Goal: Task Accomplishment & Management: Use online tool/utility

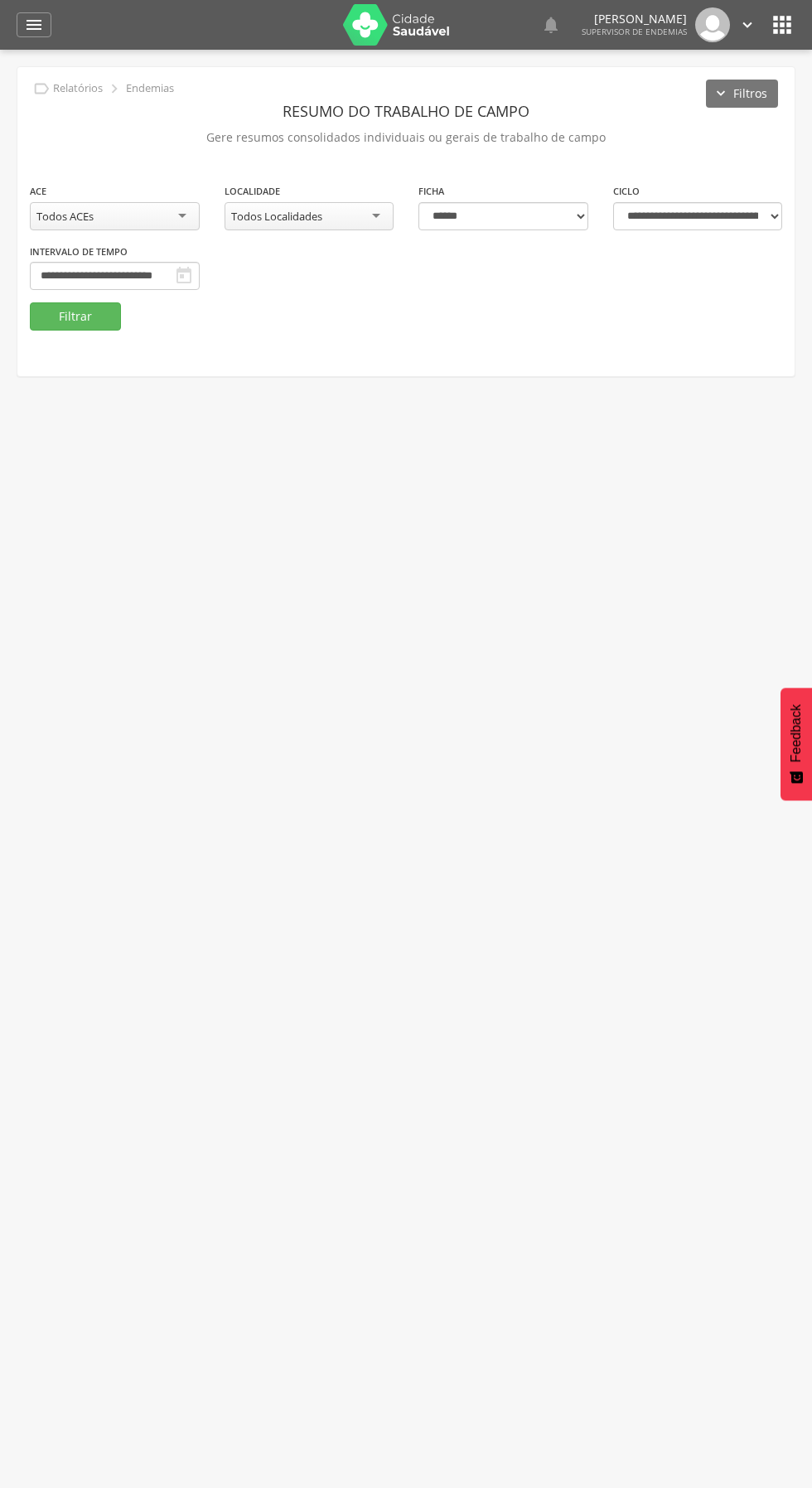
select select "*"
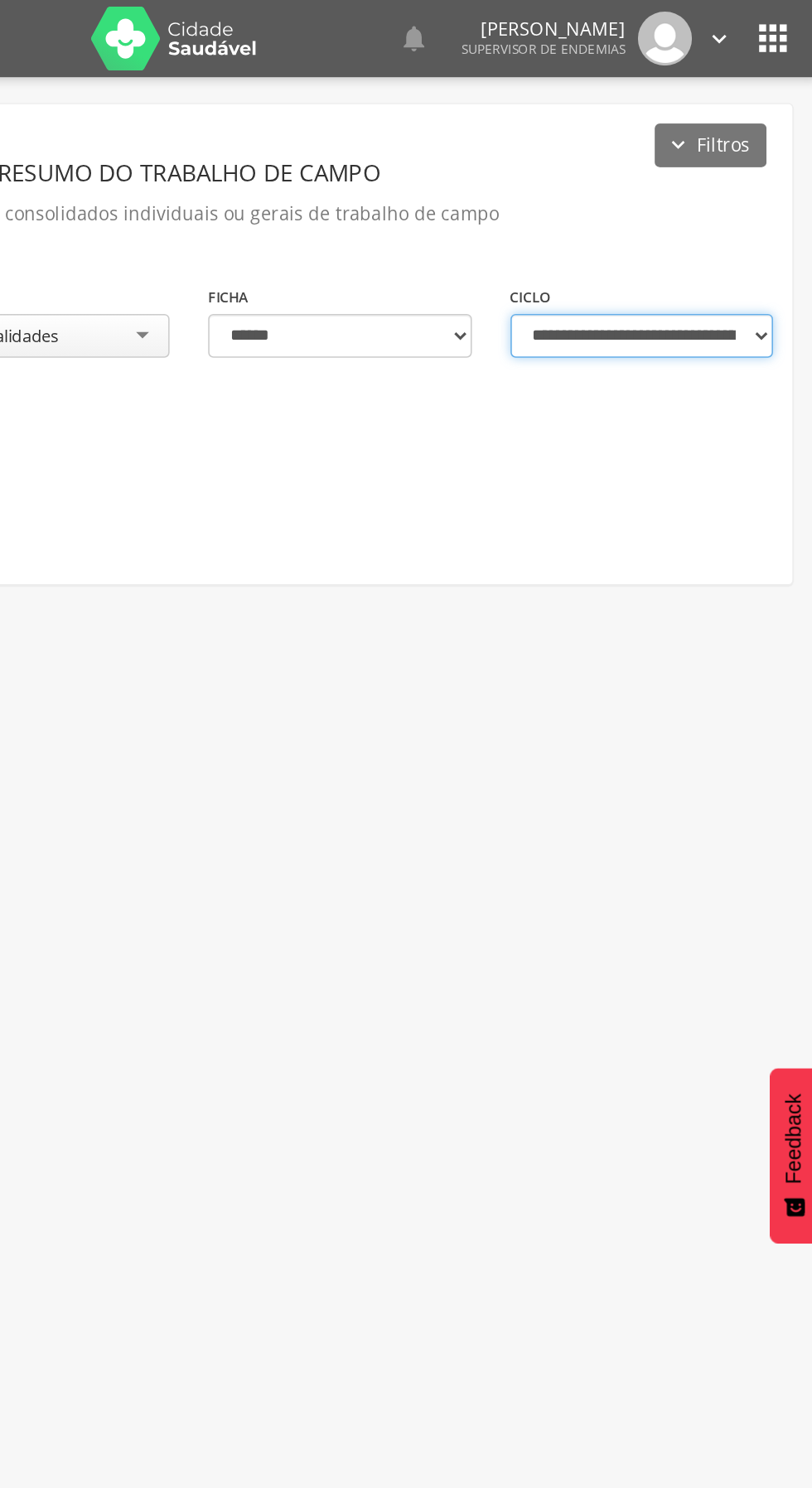
click at [757, 217] on select "**********" at bounding box center [698, 217] width 170 height 29
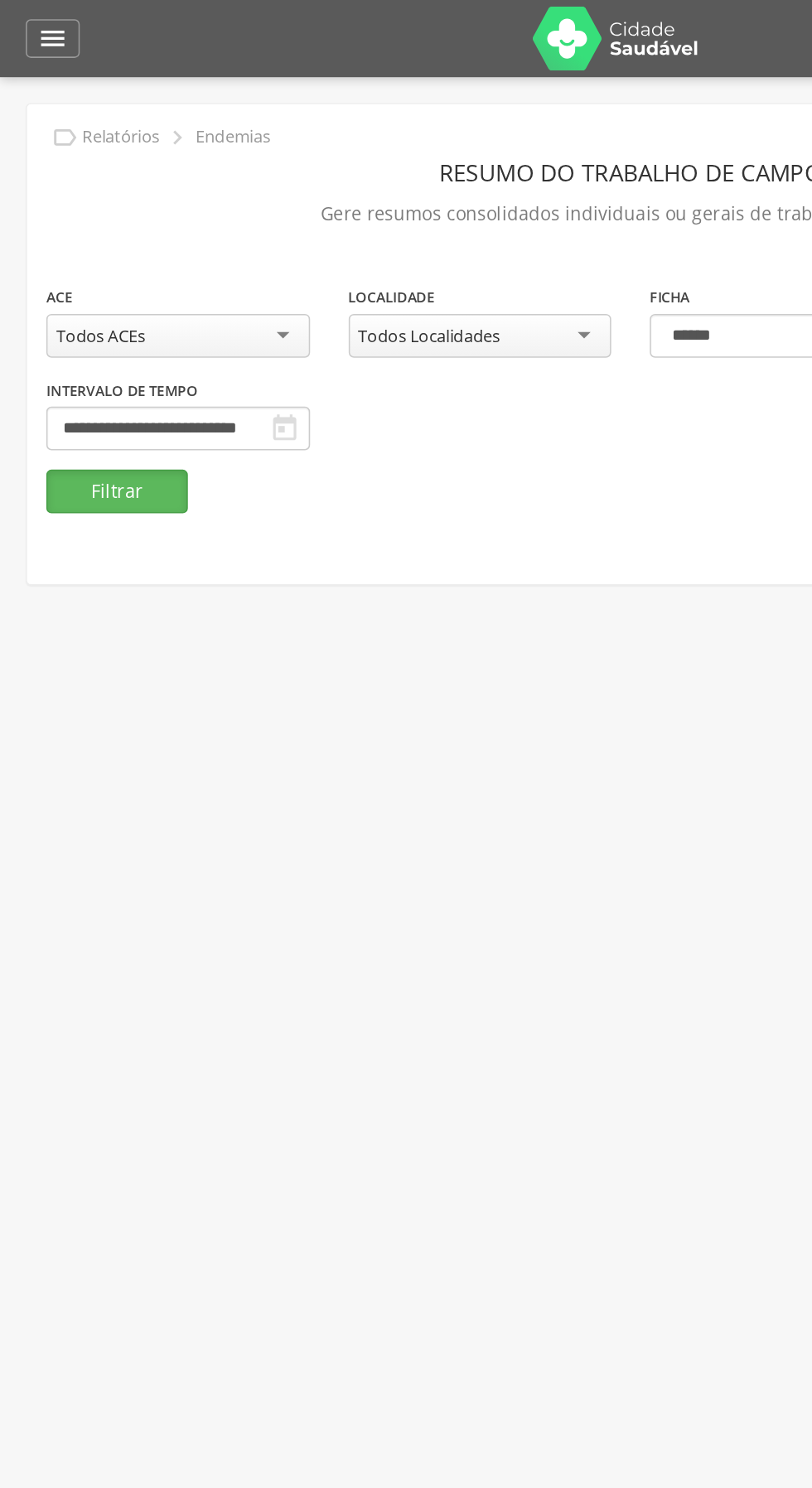
click at [94, 324] on button "Filtrar" at bounding box center [75, 317] width 91 height 29
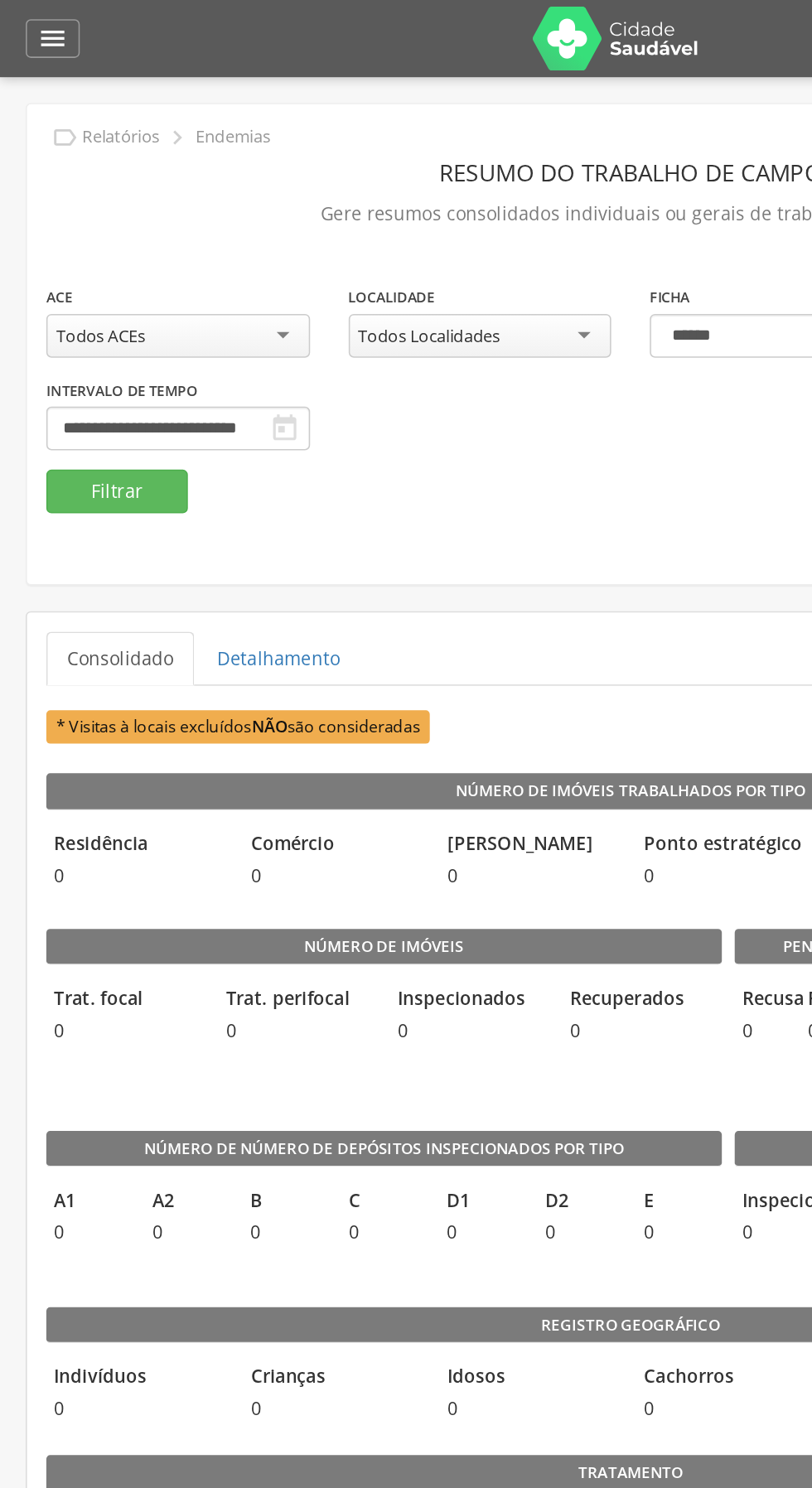
click at [29, 29] on icon "" at bounding box center [34, 25] width 20 height 20
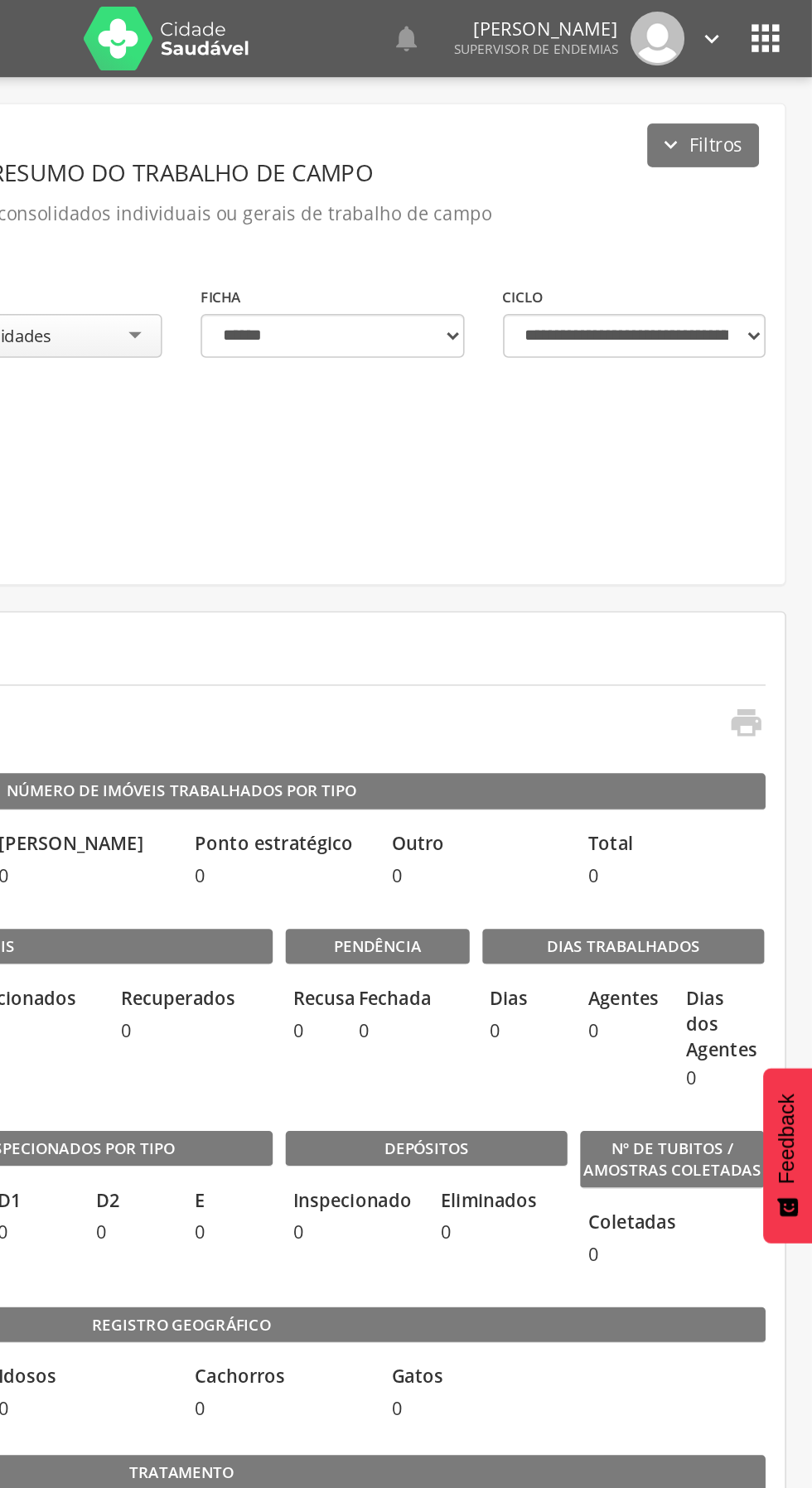
click at [781, 21] on div at bounding box center [398, 744] width 795 height 1488
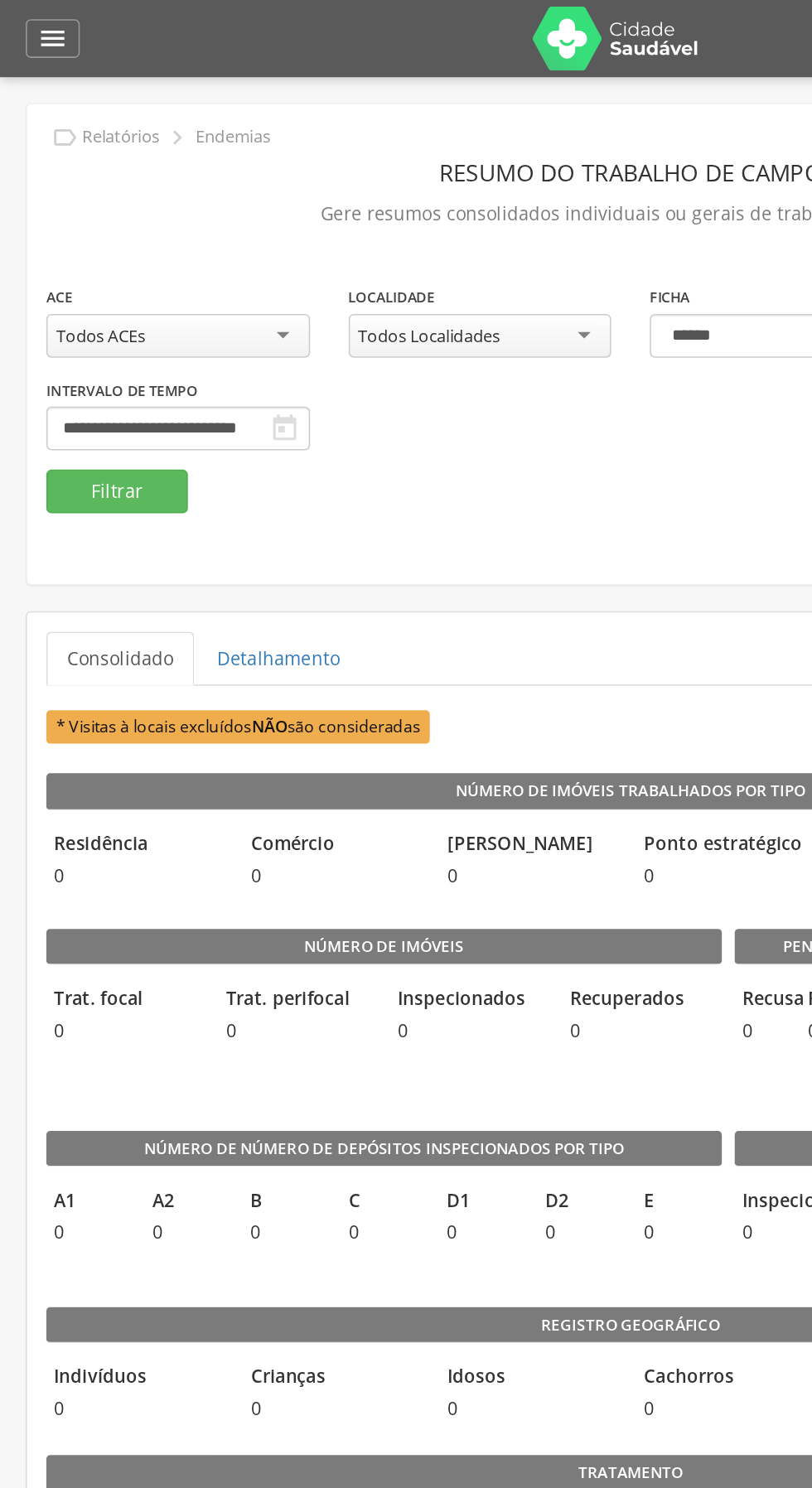
click at [44, 28] on div "" at bounding box center [34, 25] width 35 height 25
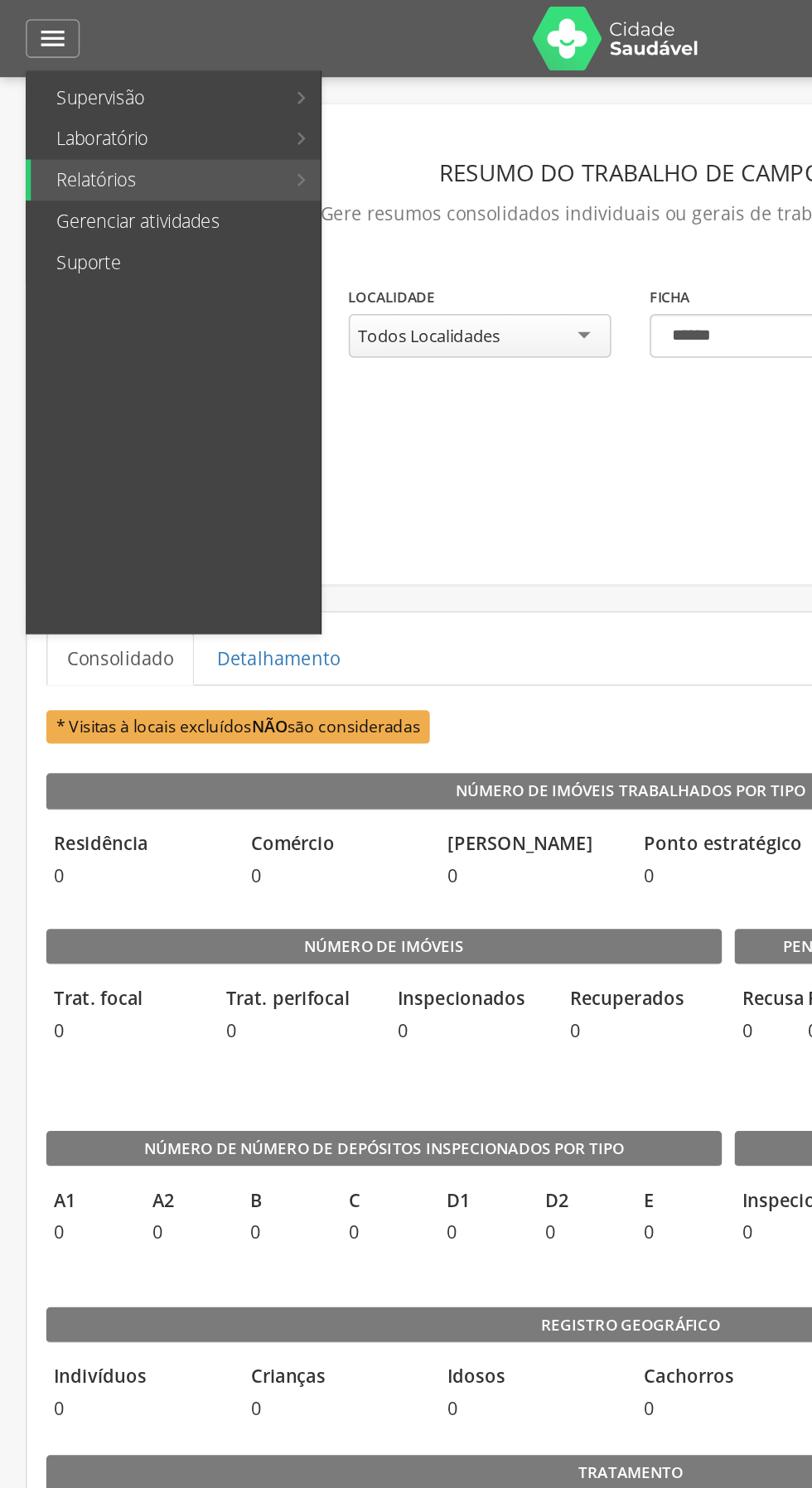
click at [401, 346] on div at bounding box center [398, 744] width 795 height 1488
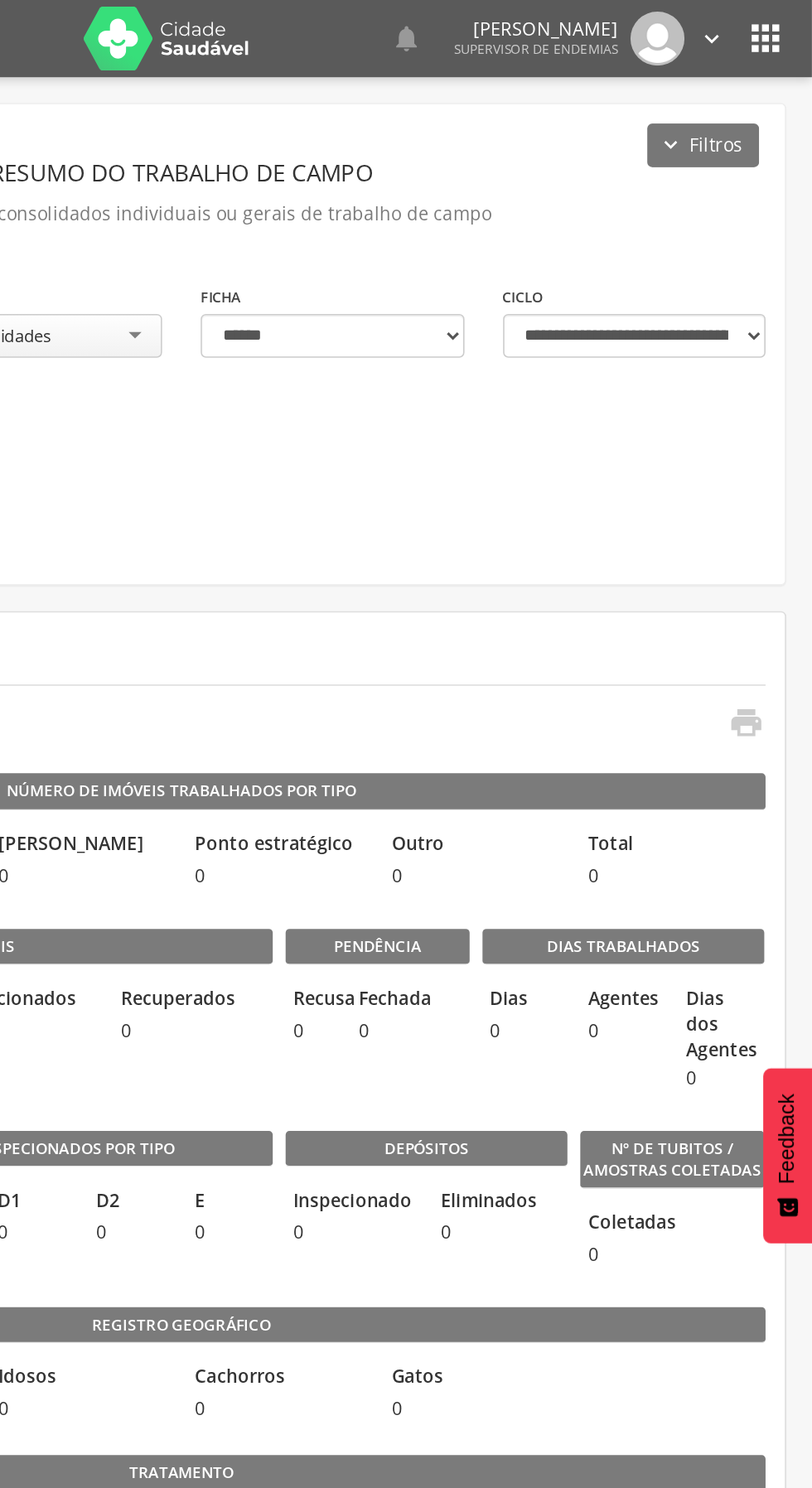
click at [780, 21] on icon "" at bounding box center [782, 25] width 27 height 27
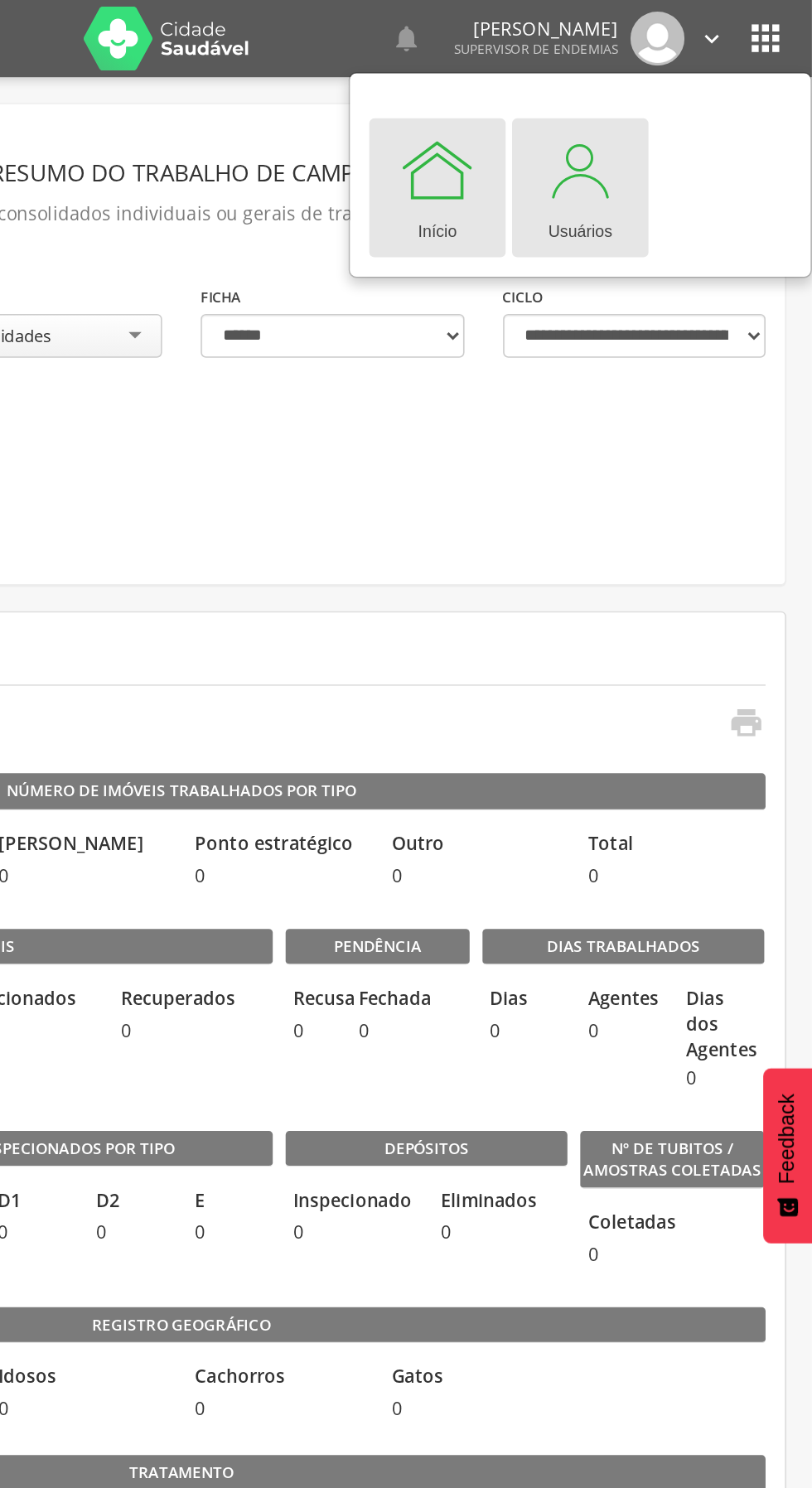
click at [651, 113] on div at bounding box center [663, 110] width 50 height 50
